Goal: Task Accomplishment & Management: Use online tool/utility

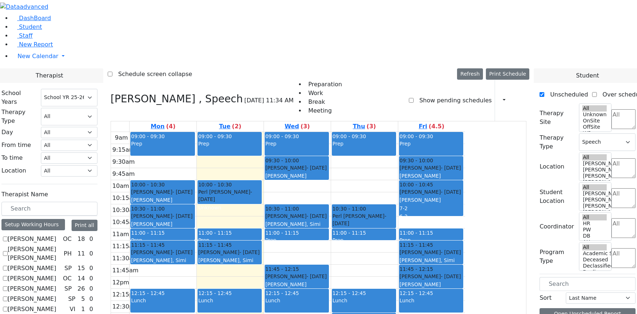
select select "212"
select select "3"
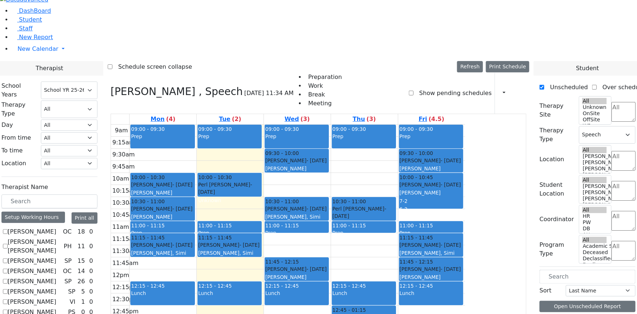
scroll to position [678, 0]
click at [98, 212] on button "Print all" at bounding box center [85, 217] width 26 height 11
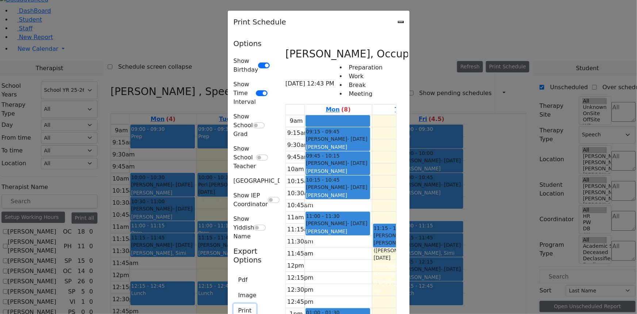
click at [234, 304] on button "Print" at bounding box center [245, 311] width 23 height 14
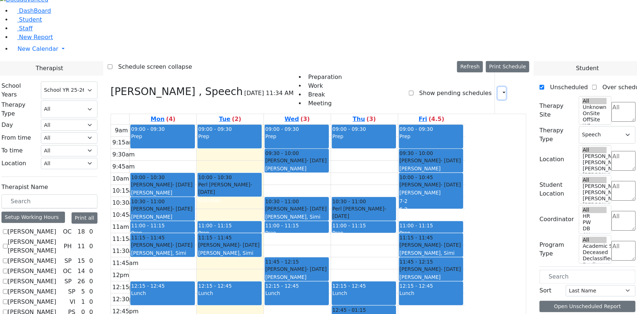
click at [500, 90] on icon "button" at bounding box center [500, 93] width 0 height 7
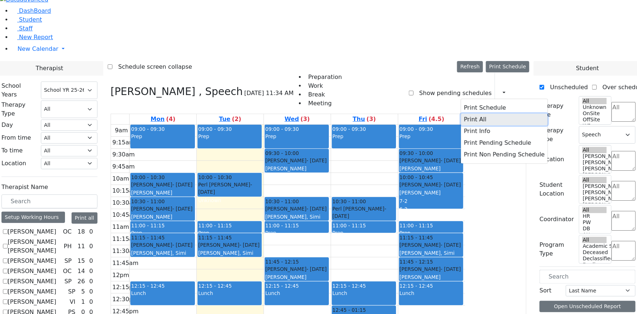
click at [465, 114] on button "Print All" at bounding box center [504, 120] width 87 height 12
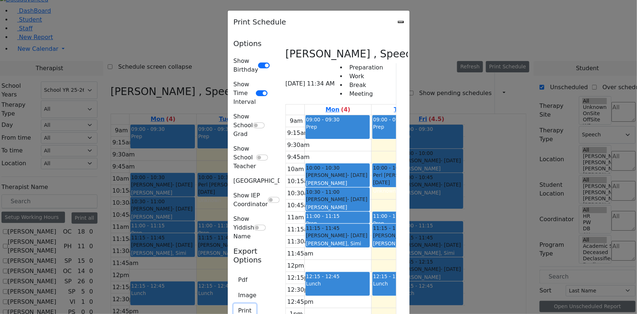
click at [234, 304] on button "Print" at bounding box center [245, 311] width 23 height 14
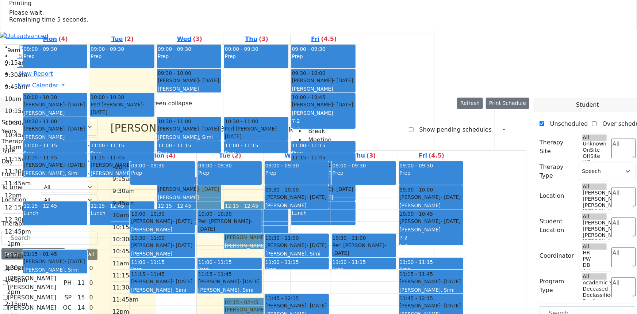
select select "212"
select select "3"
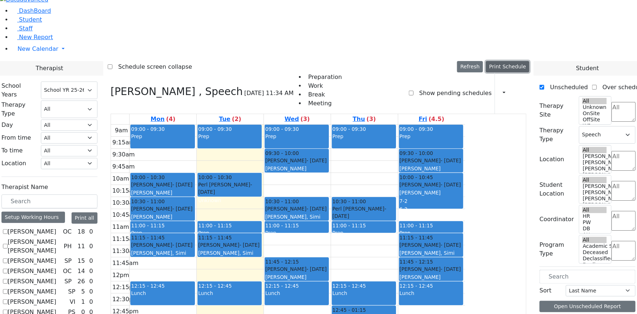
click at [515, 61] on button "Print Schedule" at bounding box center [507, 66] width 43 height 11
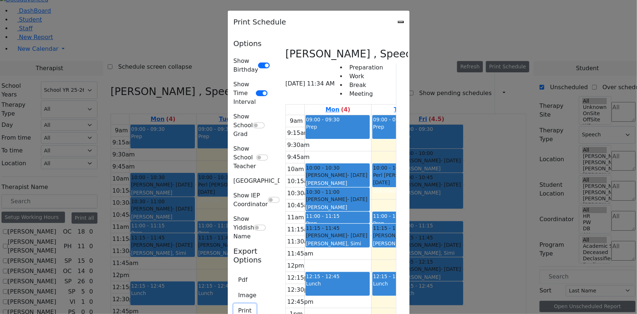
click at [234, 304] on button "Print" at bounding box center [245, 311] width 23 height 14
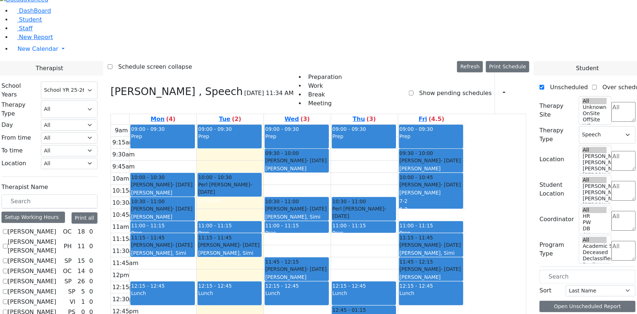
checkbox input "false"
select select
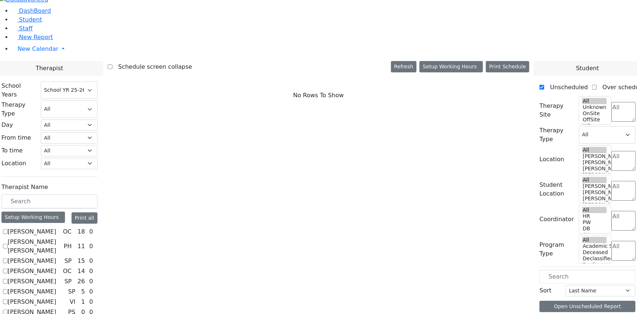
scroll to position [0, 0]
checkbox input "true"
select select "3"
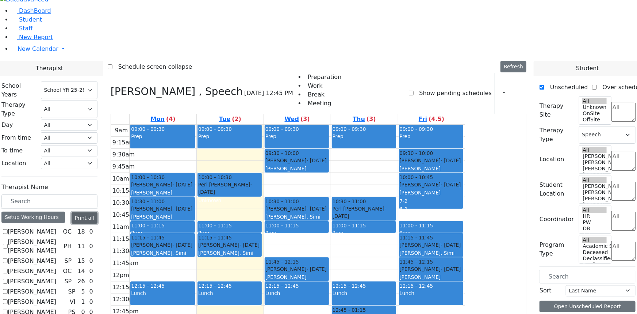
click at [97, 212] on button "Print all" at bounding box center [85, 217] width 26 height 11
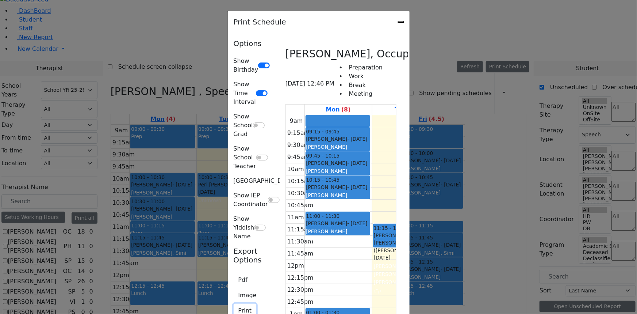
click at [234, 304] on button "Print" at bounding box center [245, 311] width 23 height 14
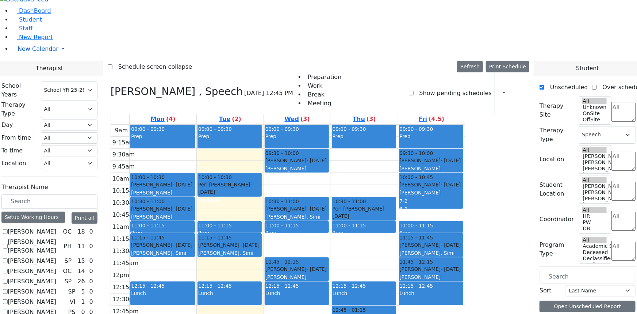
click at [34, 52] on span "New Calendar" at bounding box center [38, 48] width 41 height 7
click at [29, 41] on span "New Report" at bounding box center [36, 37] width 34 height 7
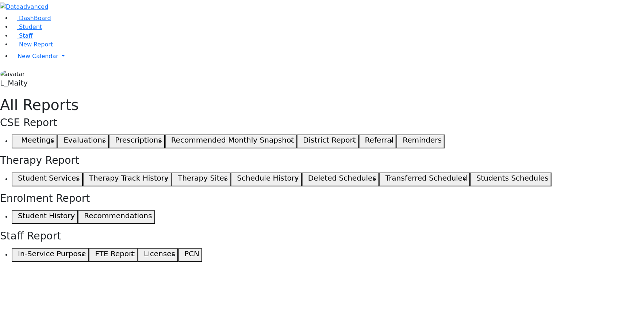
click at [80, 174] on h5 "Student Services" at bounding box center [49, 178] width 62 height 9
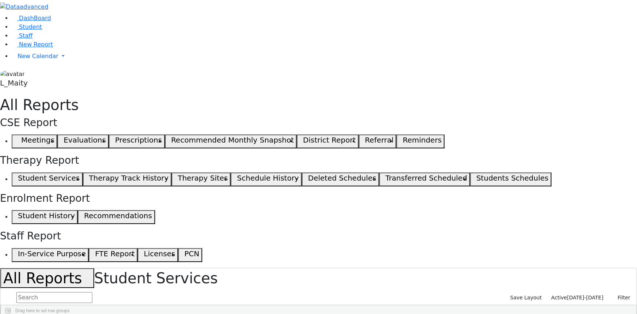
click at [567, 294] on span "Active" at bounding box center [560, 297] width 16 height 6
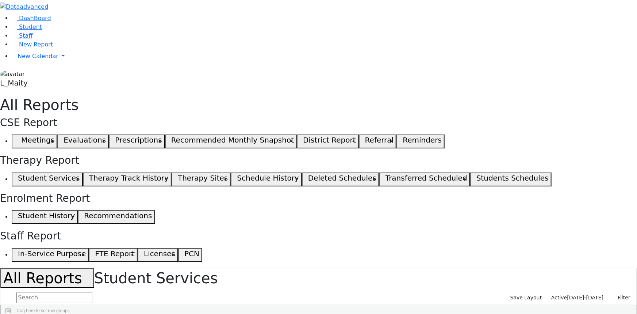
select select "landscape"
type input "12"
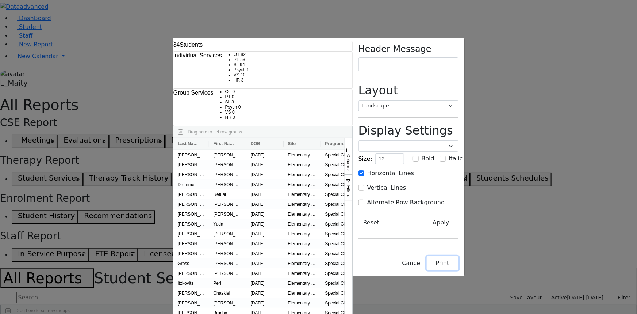
click at [459, 270] on button "Print" at bounding box center [443, 263] width 32 height 14
click at [41, 121] on div "34 Students Individual Services OT 82 PT 53 SL 94 Psych 1 VS 3" at bounding box center [318, 157] width 637 height 314
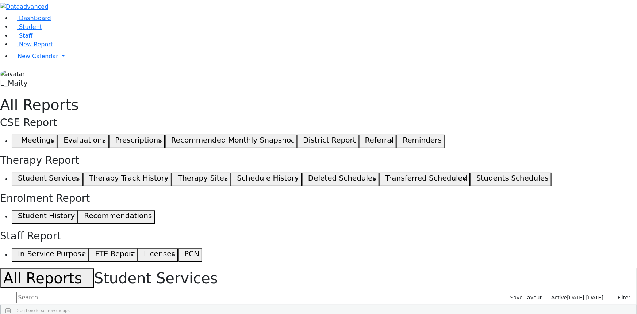
scroll to position [66, 0]
drag, startPoint x: 35, startPoint y: 124, endPoint x: 166, endPoint y: 39, distance: 156.4
click at [36, 90] on aside "DashBoard Student Staff New Report New Calendar Calendar" at bounding box center [318, 45] width 637 height 90
